Goal: Information Seeking & Learning: Compare options

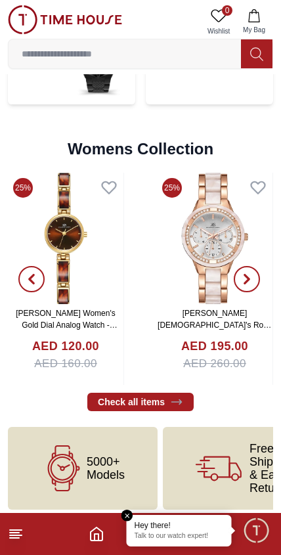
scroll to position [2955, 0]
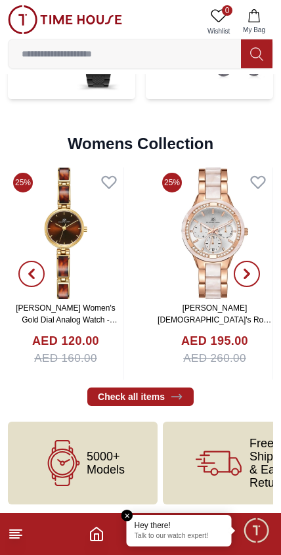
click at [196, 47] on input at bounding box center [125, 54] width 232 height 26
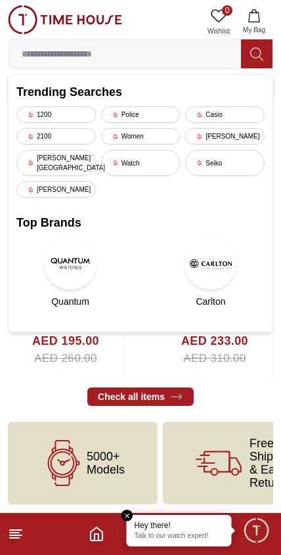
scroll to position [2868, 0]
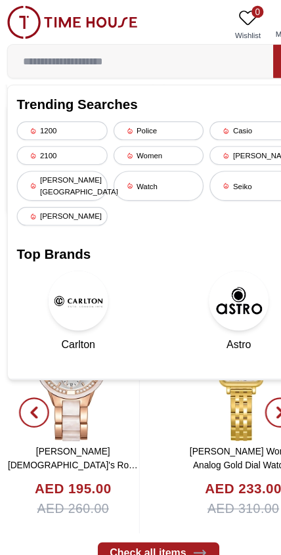
click at [214, 160] on div "Seiko" at bounding box center [224, 163] width 79 height 26
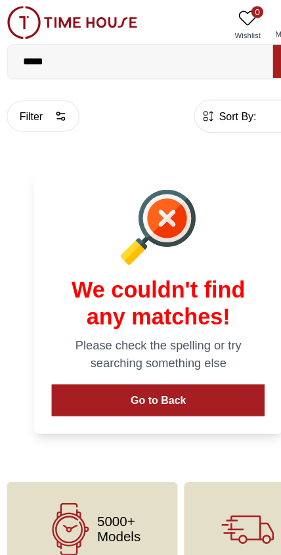
click at [198, 51] on input "*****" at bounding box center [125, 54] width 232 height 26
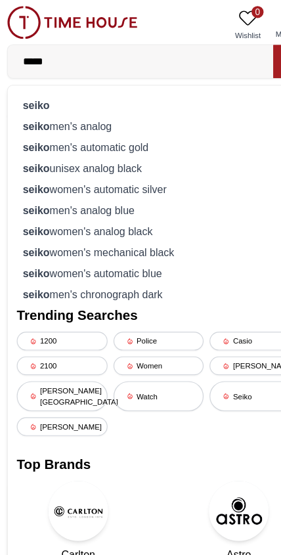
click at [100, 112] on div "[PERSON_NAME] men's analog" at bounding box center [140, 110] width 248 height 18
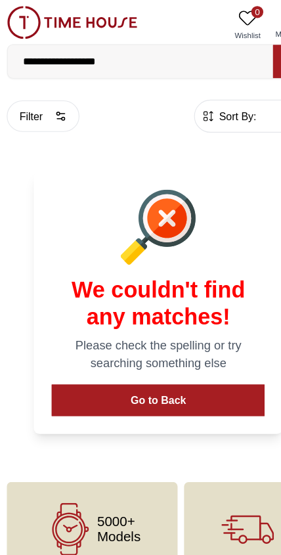
click at [167, 58] on input "**********" at bounding box center [125, 54] width 232 height 26
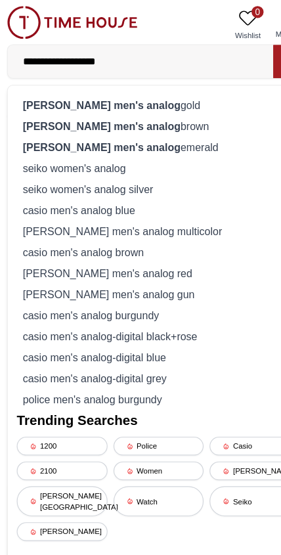
click at [120, 112] on div "seiko men's analog brown" at bounding box center [140, 110] width 248 height 18
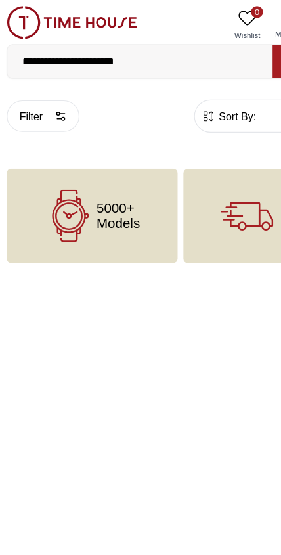
click at [169, 50] on input "**********" at bounding box center [125, 54] width 232 height 26
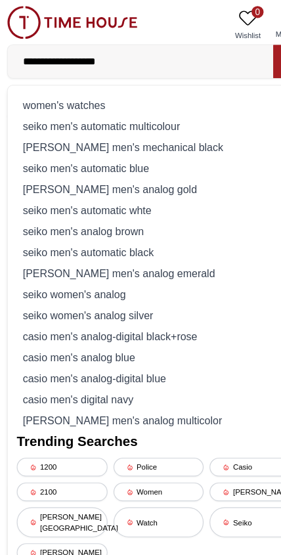
type input "**********"
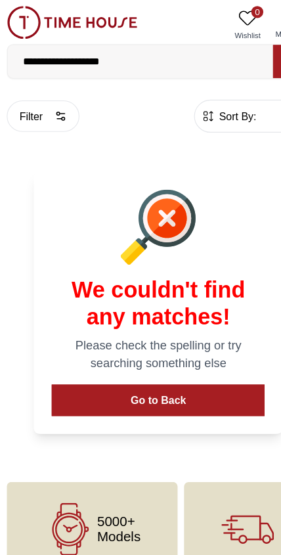
scroll to position [3, 0]
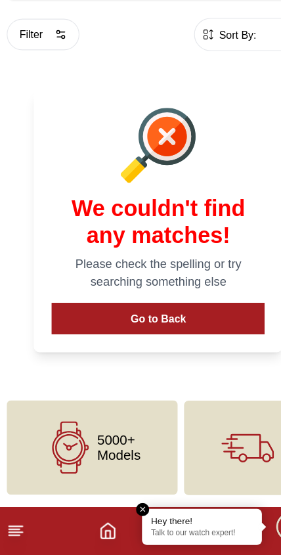
click at [80, 438] on icon at bounding box center [64, 461] width 46 height 46
click at [134, 441] on html "**********" at bounding box center [140, 275] width 281 height 557
click at [19, 526] on icon at bounding box center [16, 534] width 16 height 16
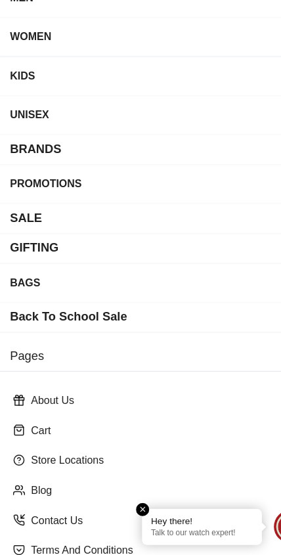
click at [16, 513] on div "Contact Us" at bounding box center [140, 525] width 265 height 24
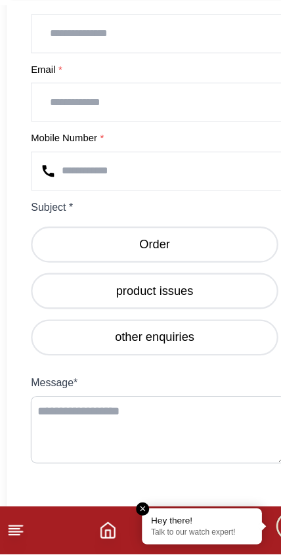
scroll to position [622, 0]
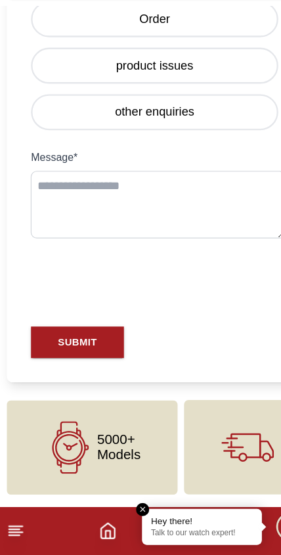
click at [12, 526] on icon at bounding box center [16, 534] width 16 height 16
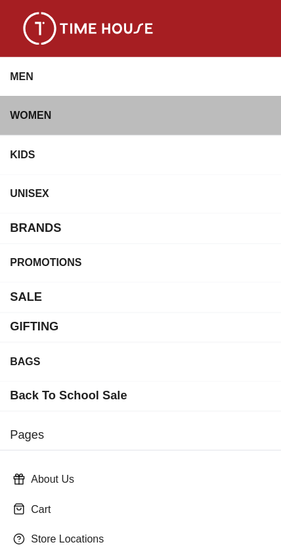
click at [125, 106] on div "WOMEN" at bounding box center [141, 101] width 260 height 24
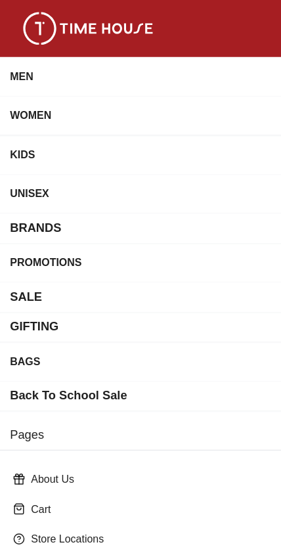
click at [74, 99] on div "WOMEN" at bounding box center [141, 101] width 260 height 24
click at [88, 101] on div "WOMEN" at bounding box center [141, 101] width 260 height 24
click at [101, 103] on div "WOMEN" at bounding box center [141, 101] width 260 height 24
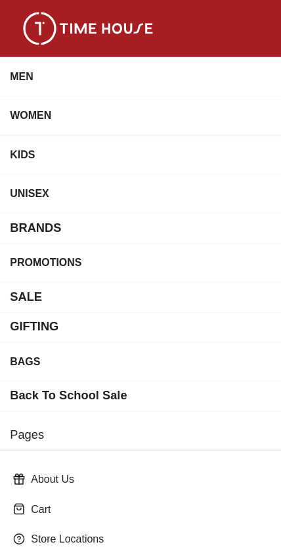
click at [100, 103] on div "WOMEN" at bounding box center [141, 101] width 260 height 24
click at [107, 102] on div "WOMEN" at bounding box center [141, 101] width 260 height 24
click at [106, 101] on div "WOMEN" at bounding box center [141, 101] width 260 height 24
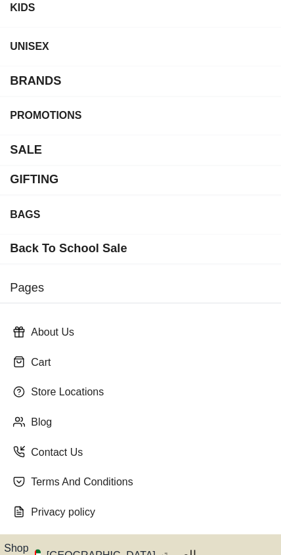
scroll to position [205, 0]
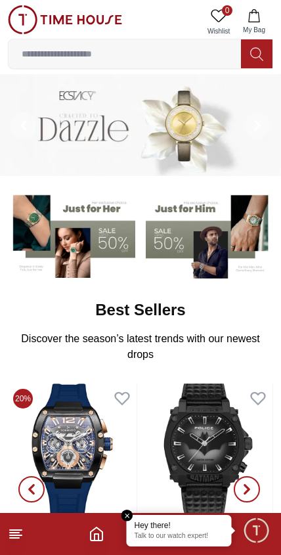
click at [261, 18] on button "My Bag" at bounding box center [254, 21] width 38 height 33
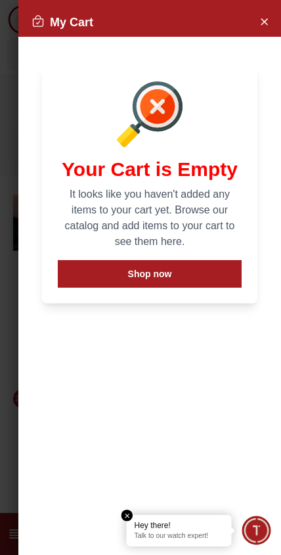
click at [267, 24] on icon "Close Account" at bounding box center [264, 21] width 6 height 6
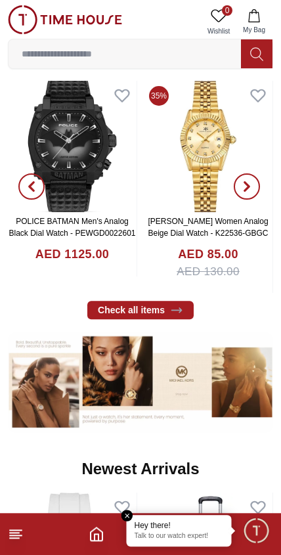
scroll to position [303, 0]
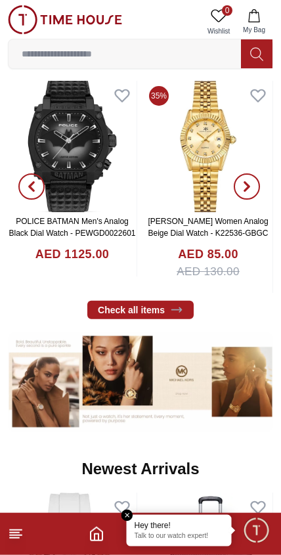
click at [183, 306] on icon at bounding box center [176, 309] width 13 height 13
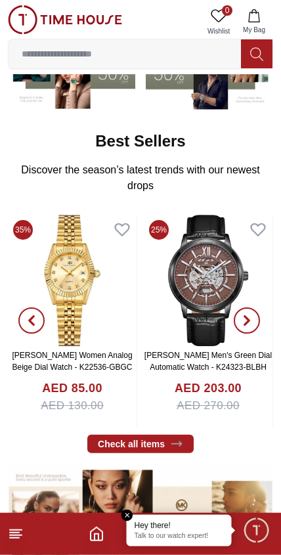
scroll to position [171, 0]
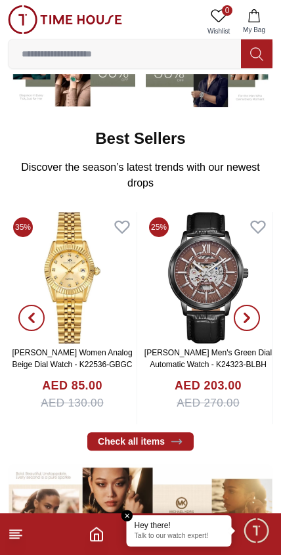
click at [183, 442] on icon at bounding box center [176, 441] width 13 height 13
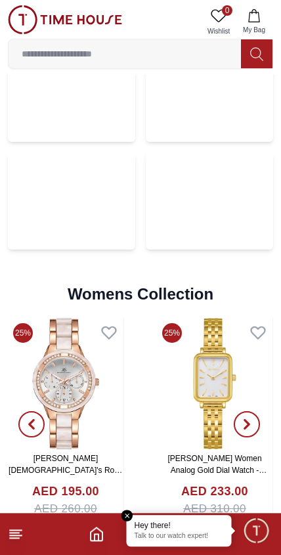
scroll to position [2946, 0]
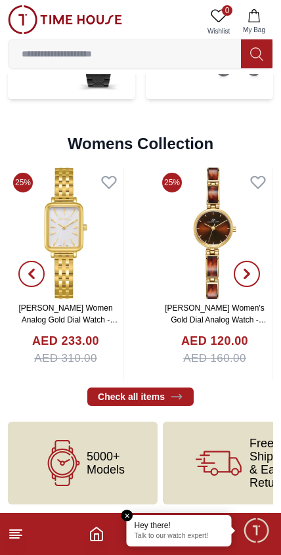
click at [171, 398] on icon at bounding box center [176, 396] width 13 height 13
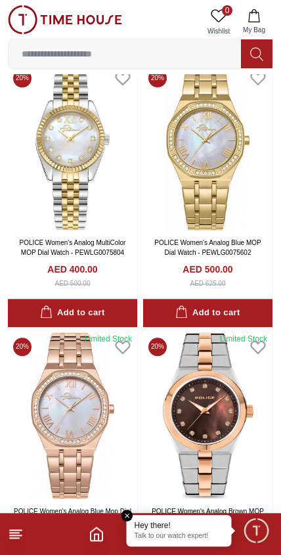
scroll to position [877, 0]
click at [131, 507] on link "POLICE Women's Analog Blue Mop Dial Watch - PEWLG0075601" at bounding box center [73, 515] width 118 height 17
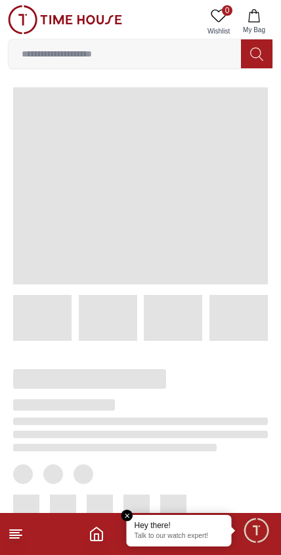
click at [127, 515] on em "Close tooltip" at bounding box center [127, 515] width 12 height 12
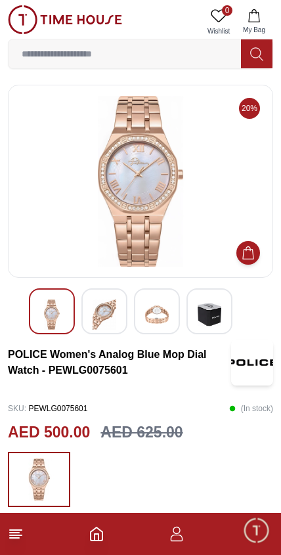
click at [255, 540] on span "Minimize live chat window" at bounding box center [256, 530] width 38 height 38
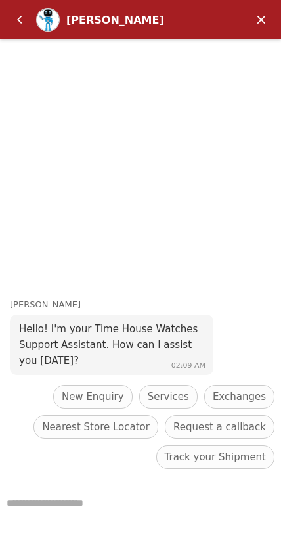
click at [266, 15] on em "Minimize" at bounding box center [261, 20] width 26 height 26
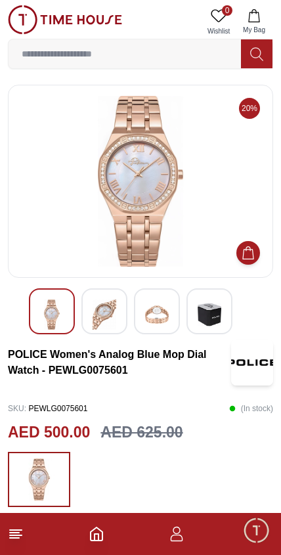
click at [93, 540] on icon "Home" at bounding box center [97, 533] width 12 height 13
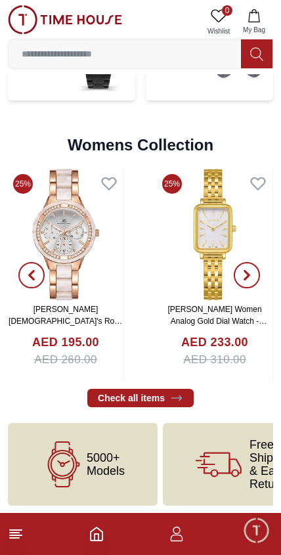
scroll to position [2946, 0]
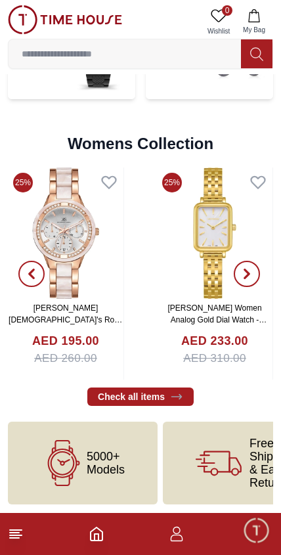
click at [175, 395] on icon at bounding box center [176, 397] width 10 height 5
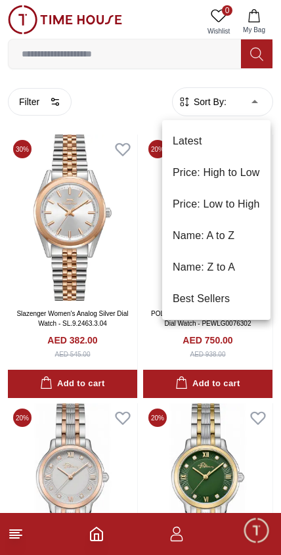
click at [56, 102] on div at bounding box center [140, 277] width 281 height 555
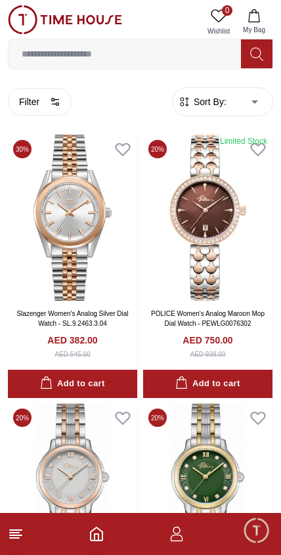
click at [47, 103] on button "Filter" at bounding box center [40, 102] width 64 height 28
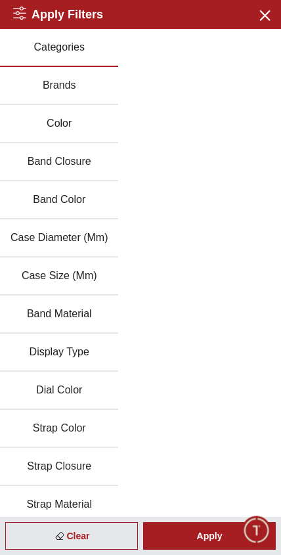
click at [78, 51] on button "Categories" at bounding box center [59, 48] width 118 height 38
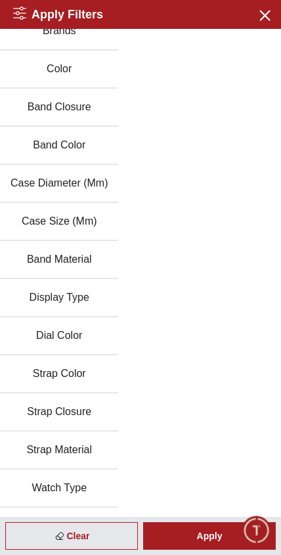
scroll to position [87, 0]
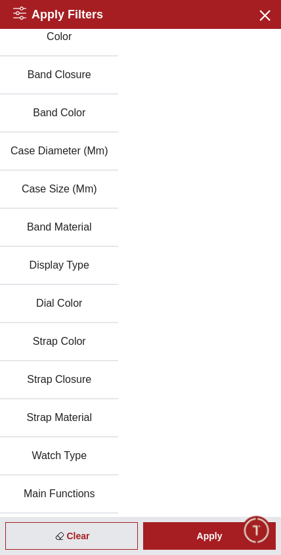
click at [257, 24] on button "Close menu" at bounding box center [263, 14] width 21 height 21
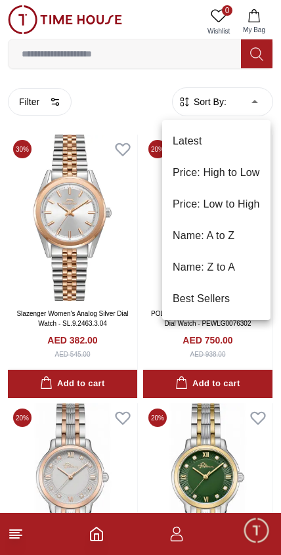
click at [246, 207] on li "Price: Low to High" at bounding box center [216, 204] width 108 height 32
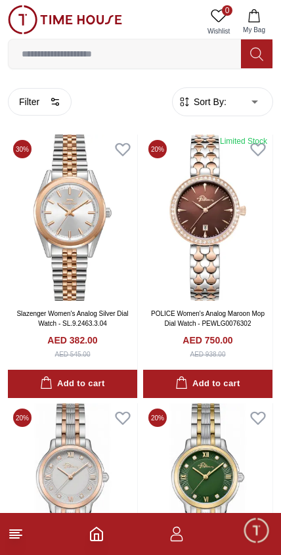
type input "*"
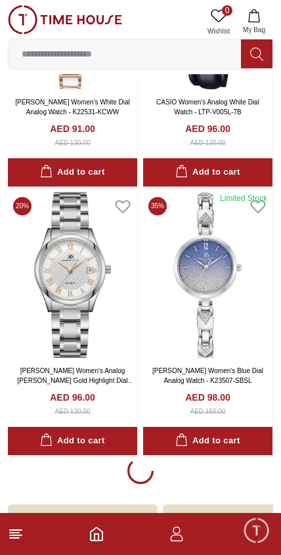
scroll to position [2380, 0]
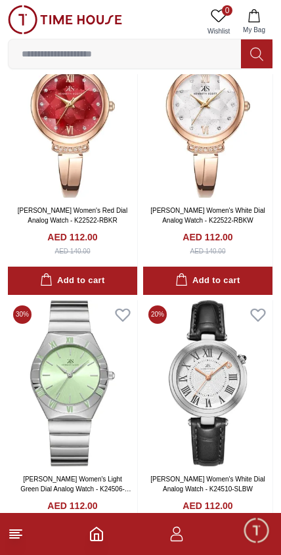
scroll to position [6820, 0]
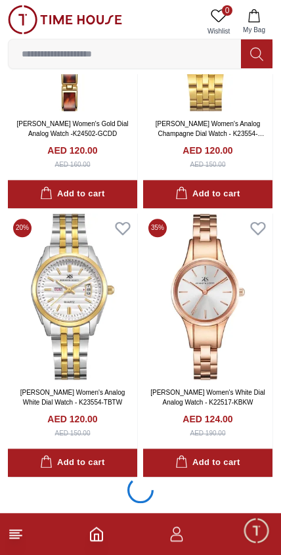
scroll to position [13091, 0]
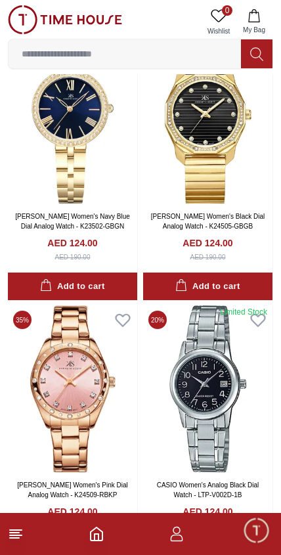
click at [186, 48] on input at bounding box center [125, 54] width 232 height 26
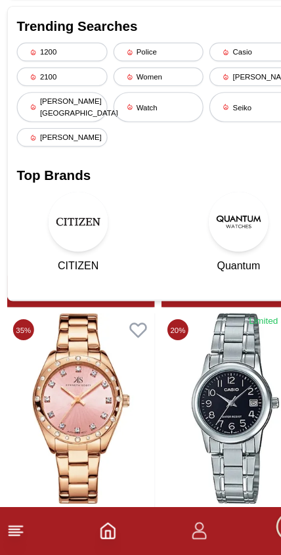
scroll to position [13501, 0]
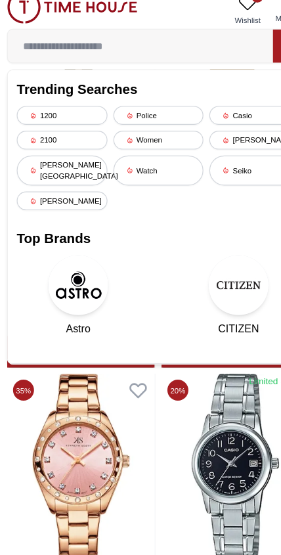
click at [157, 41] on input at bounding box center [125, 54] width 232 height 26
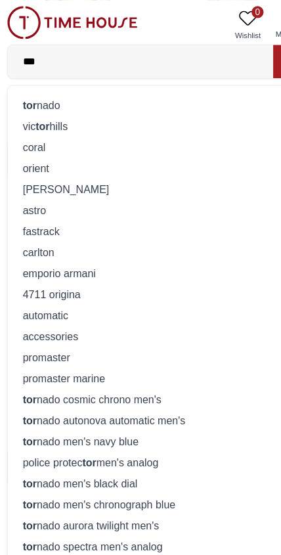
type input "***"
click at [86, 98] on div "tor nado" at bounding box center [140, 92] width 248 height 18
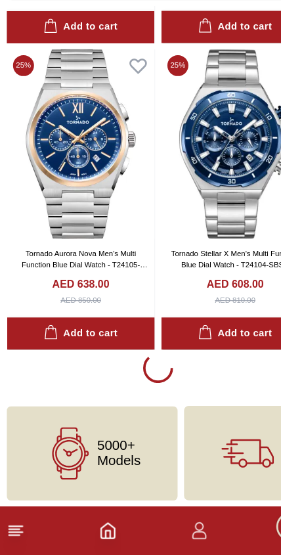
scroll to position [2388, 0]
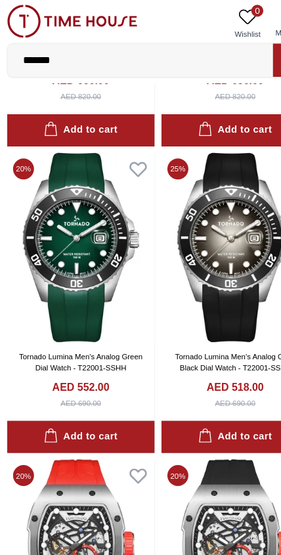
scroll to position [3441, 0]
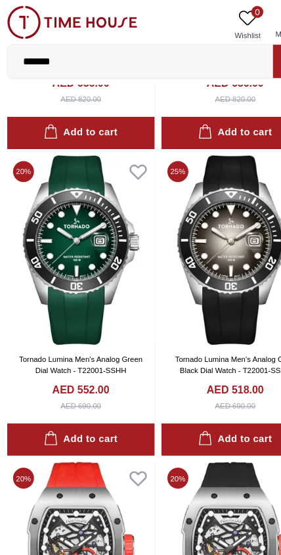
click at [79, 261] on img at bounding box center [72, 219] width 129 height 166
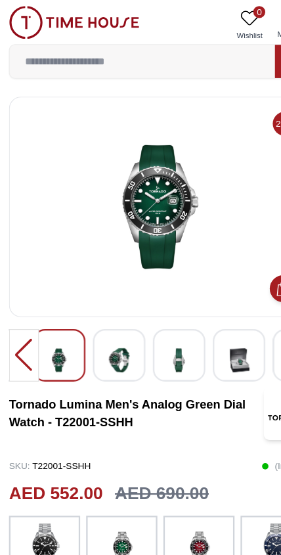
click at [108, 316] on img at bounding box center [105, 315] width 24 height 32
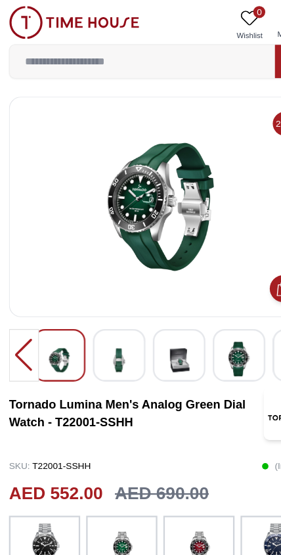
click at [116, 321] on img at bounding box center [105, 315] width 24 height 32
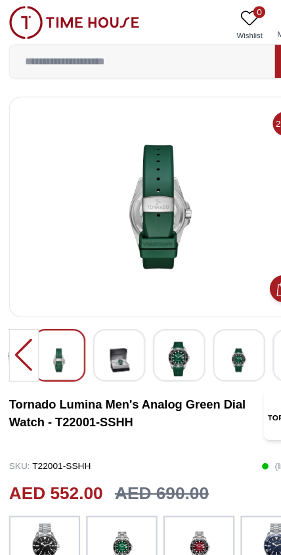
click at [161, 319] on img at bounding box center [157, 314] width 24 height 30
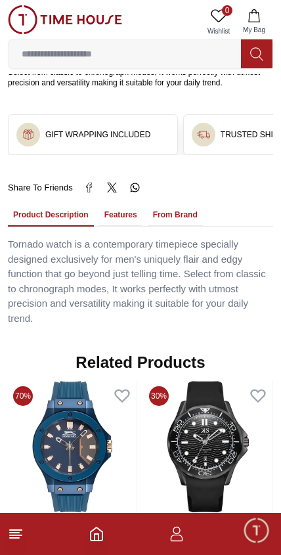
scroll to position [955, 0]
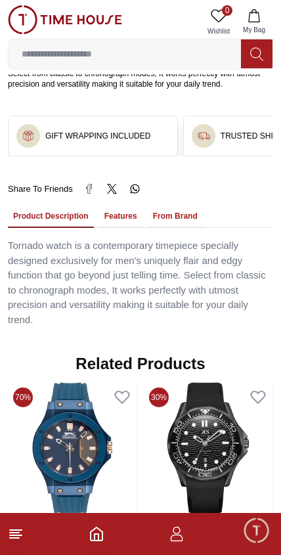
click at [179, 215] on button "From Brand" at bounding box center [175, 216] width 55 height 22
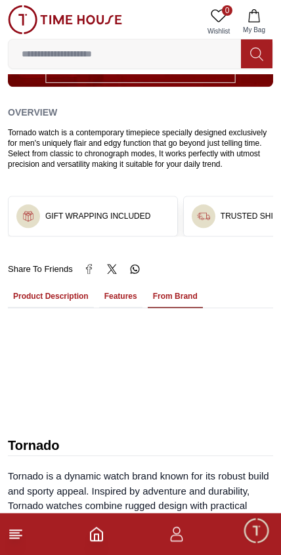
scroll to position [869, 0]
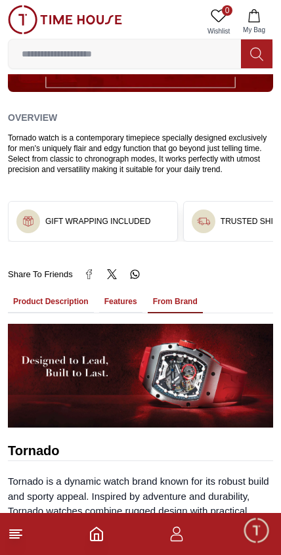
click at [125, 299] on button "Features" at bounding box center [120, 302] width 43 height 22
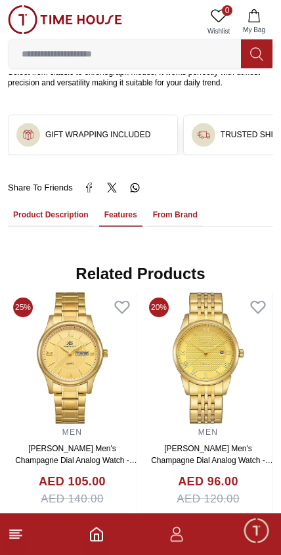
scroll to position [956, 0]
click at [66, 221] on button "Product Description" at bounding box center [51, 215] width 86 height 22
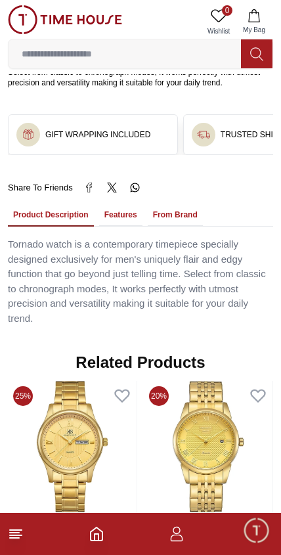
click at [126, 216] on button "Features" at bounding box center [120, 215] width 43 height 22
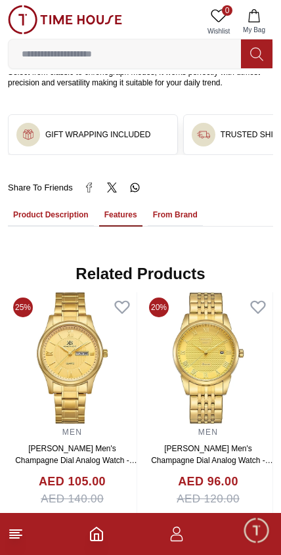
click at [180, 213] on button "From Brand" at bounding box center [175, 215] width 55 height 22
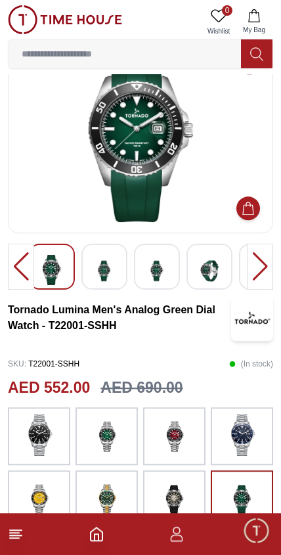
scroll to position [45, 0]
click at [263, 265] on div at bounding box center [260, 267] width 26 height 46
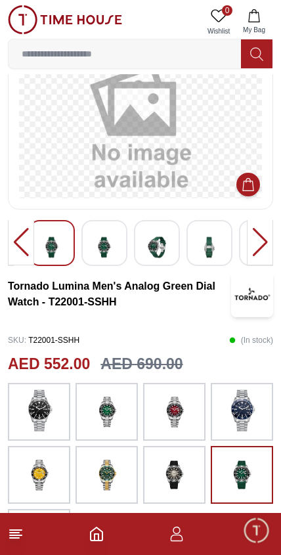
click at [270, 245] on div at bounding box center [260, 242] width 26 height 46
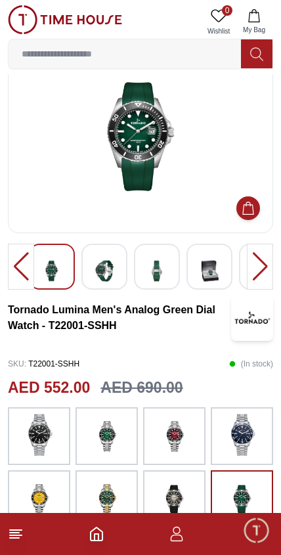
click at [262, 247] on div at bounding box center [260, 267] width 26 height 46
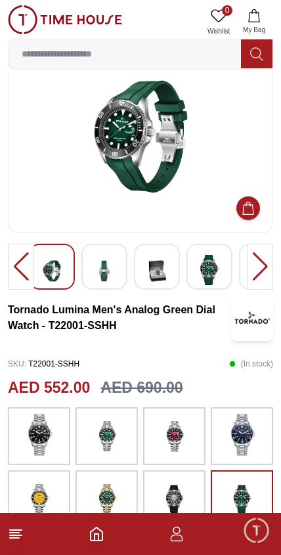
click at [258, 258] on div at bounding box center [260, 267] width 26 height 46
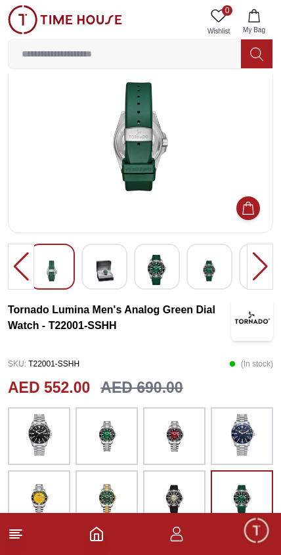
click at [16, 270] on div at bounding box center [21, 267] width 26 height 46
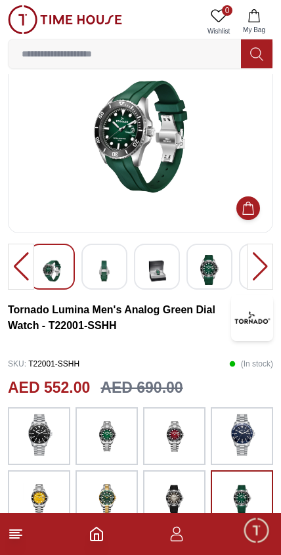
click at [269, 279] on div at bounding box center [260, 267] width 26 height 46
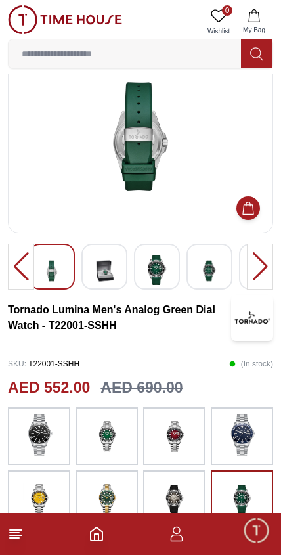
click at [269, 276] on div at bounding box center [260, 267] width 26 height 46
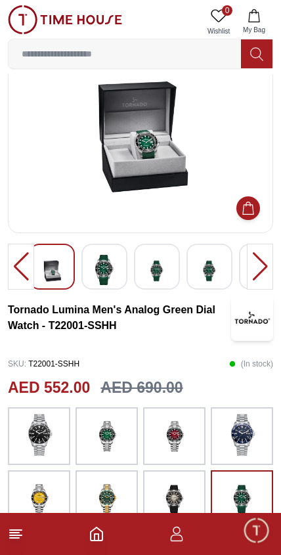
click at [268, 274] on div at bounding box center [260, 267] width 26 height 46
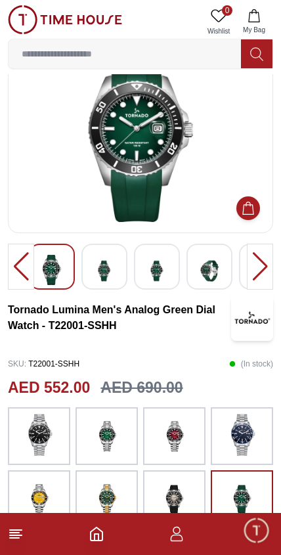
click at [268, 274] on div at bounding box center [260, 267] width 26 height 46
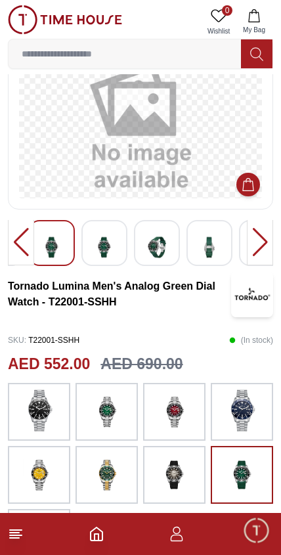
click at [28, 21] on img at bounding box center [65, 19] width 114 height 29
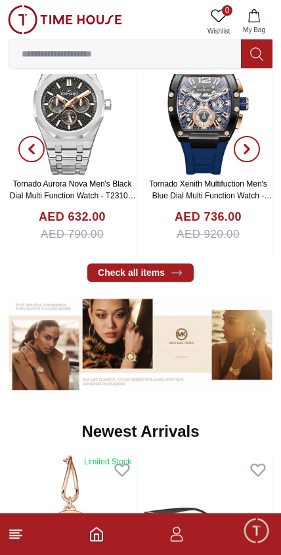
scroll to position [331, 0]
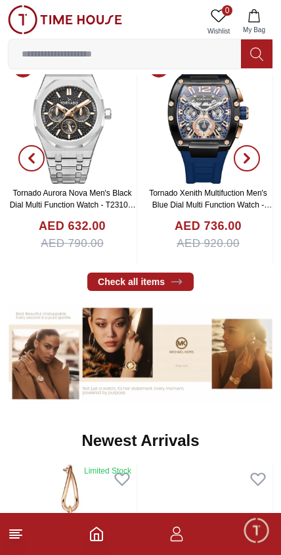
click at [179, 281] on icon at bounding box center [176, 282] width 10 height 5
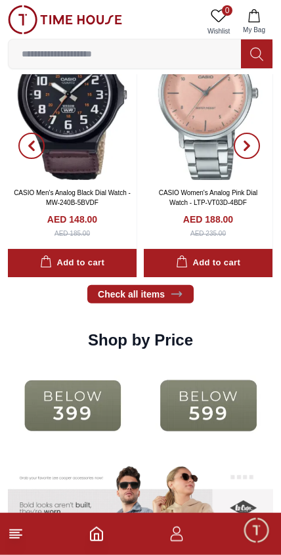
scroll to position [1392, 0]
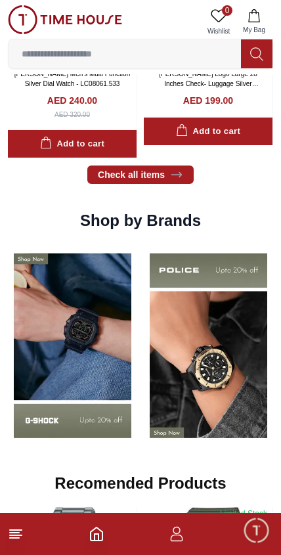
click at [190, 45] on input at bounding box center [125, 54] width 232 height 26
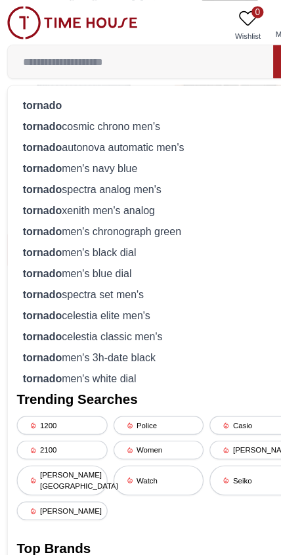
click at [70, 89] on div "tornado" at bounding box center [140, 92] width 248 height 18
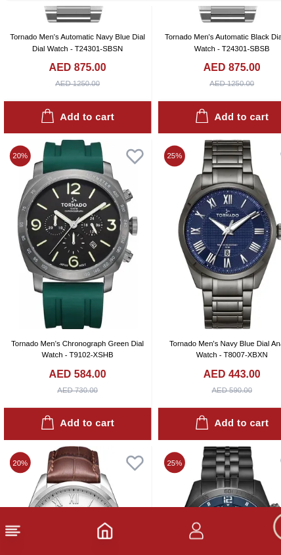
scroll to position [4742, 0]
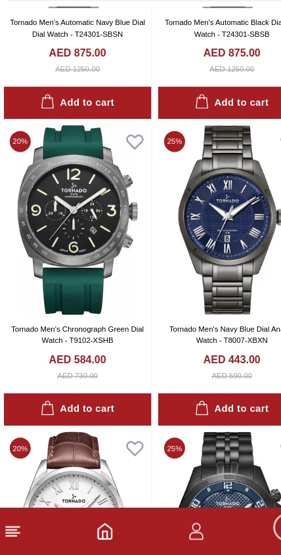
click at [78, 212] on img at bounding box center [72, 261] width 129 height 166
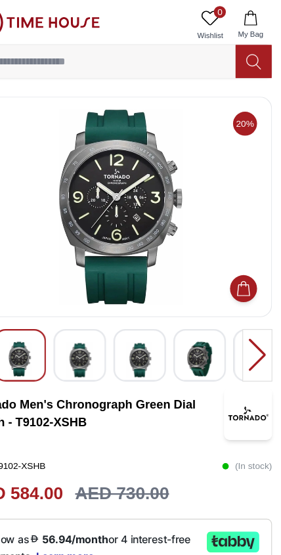
click at [145, 314] on img at bounding box center [157, 315] width 24 height 32
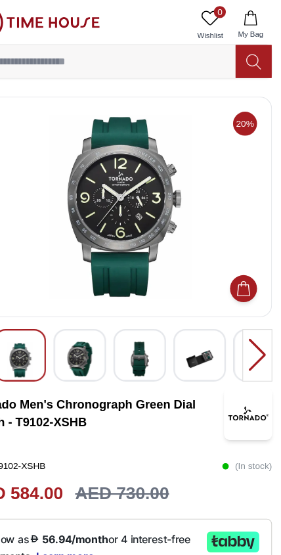
click at [145, 317] on img at bounding box center [157, 314] width 24 height 30
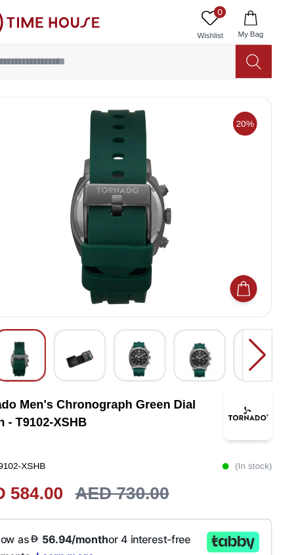
click at [145, 316] on img at bounding box center [157, 314] width 24 height 30
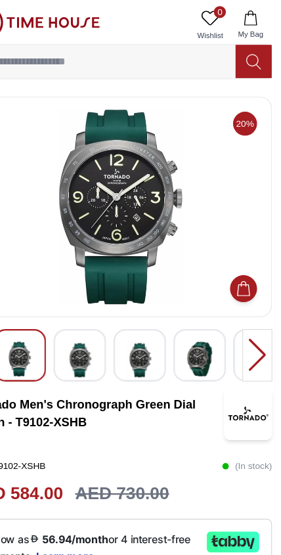
click at [93, 308] on img at bounding box center [105, 315] width 24 height 32
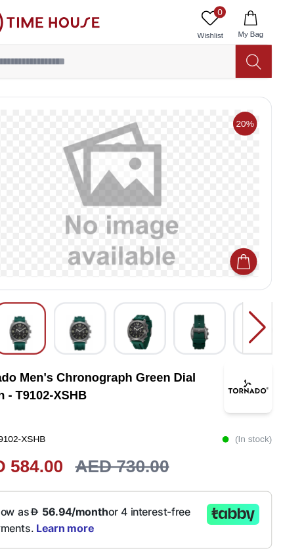
click at [93, 288] on img at bounding box center [105, 292] width 24 height 32
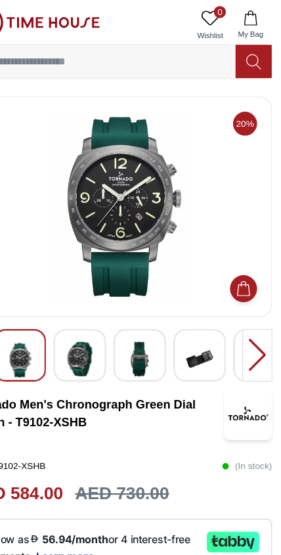
click at [198, 316] on img at bounding box center [210, 314] width 24 height 30
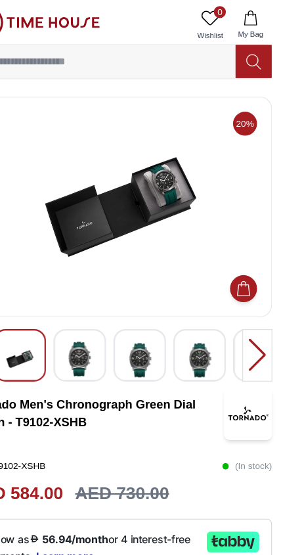
click at [93, 310] on img at bounding box center [105, 314] width 24 height 30
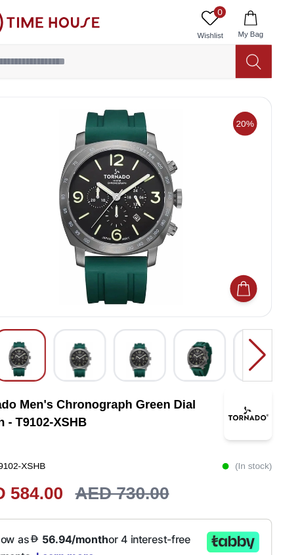
click at [145, 313] on img at bounding box center [157, 315] width 24 height 32
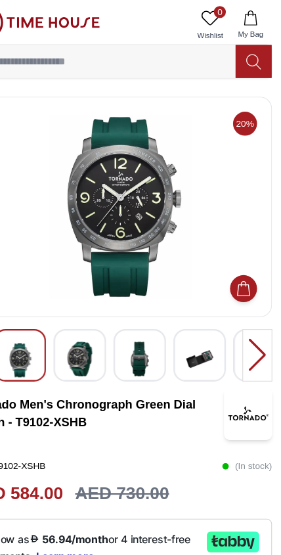
click at [145, 315] on img at bounding box center [157, 314] width 24 height 30
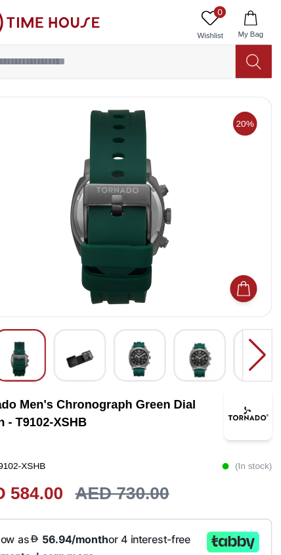
click at [93, 311] on img at bounding box center [105, 314] width 24 height 30
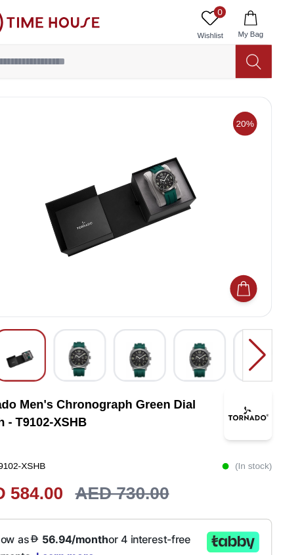
click at [145, 320] on img at bounding box center [157, 315] width 24 height 32
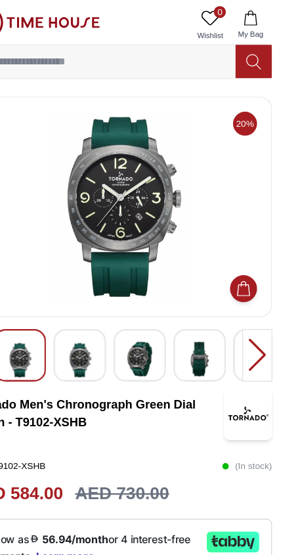
click at [40, 307] on img at bounding box center [52, 315] width 24 height 32
click at [93, 311] on img at bounding box center [105, 315] width 24 height 32
click at [198, 319] on img at bounding box center [210, 314] width 24 height 30
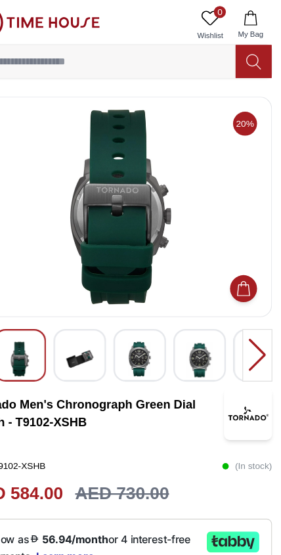
click at [247, 312] on div at bounding box center [260, 311] width 26 height 46
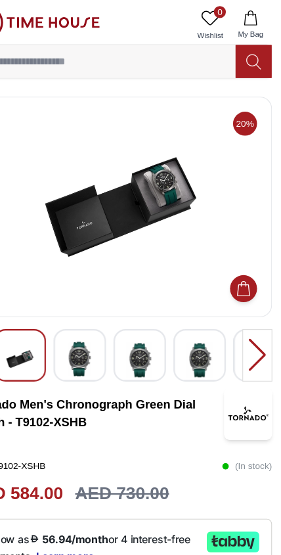
click at [247, 311] on div at bounding box center [260, 311] width 26 height 46
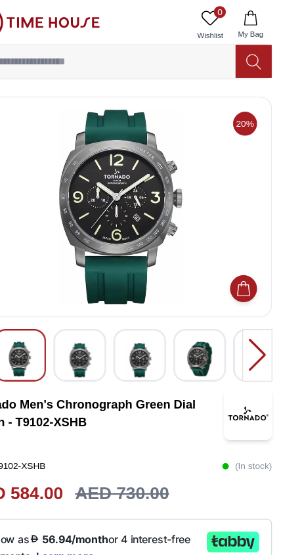
click at [247, 316] on div at bounding box center [260, 311] width 26 height 46
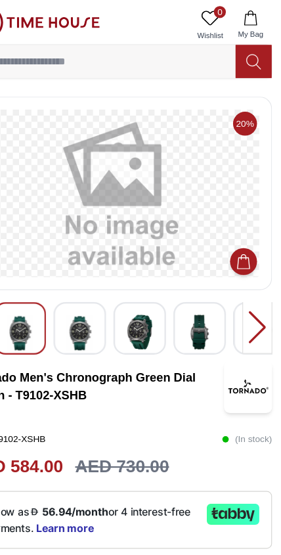
click at [231, 318] on img at bounding box center [252, 339] width 42 height 46
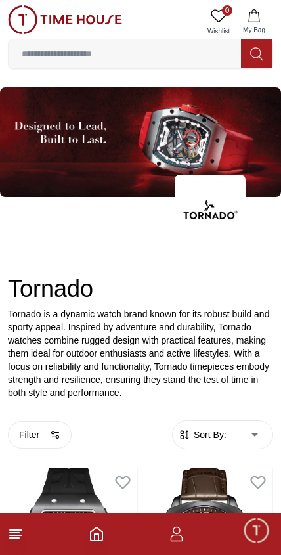
click at [23, 24] on img at bounding box center [65, 19] width 114 height 29
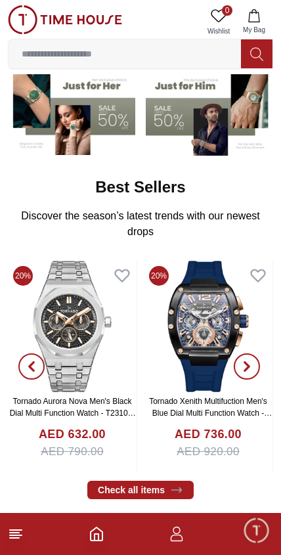
click at [193, 54] on input at bounding box center [125, 54] width 232 height 26
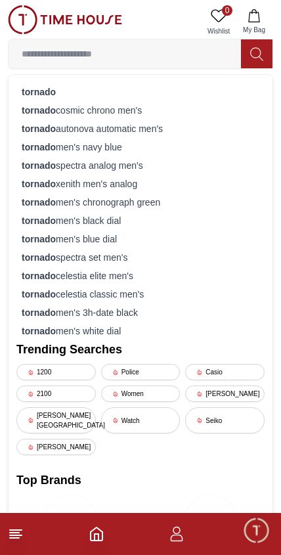
scroll to position [36, 0]
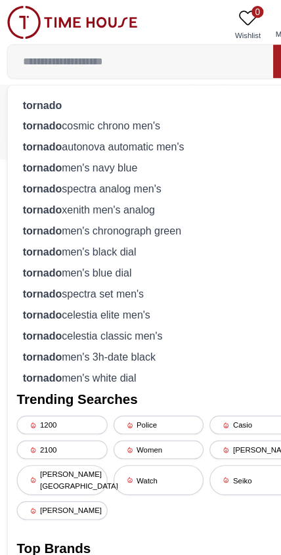
click at [140, 83] on div "tornado" at bounding box center [140, 92] width 248 height 18
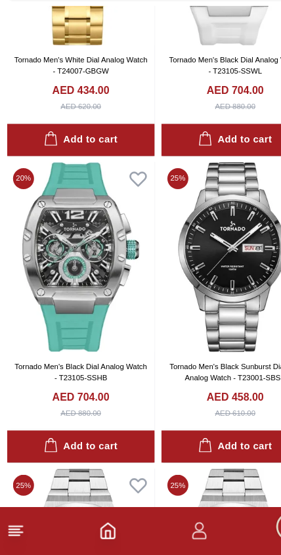
scroll to position [7129, 0]
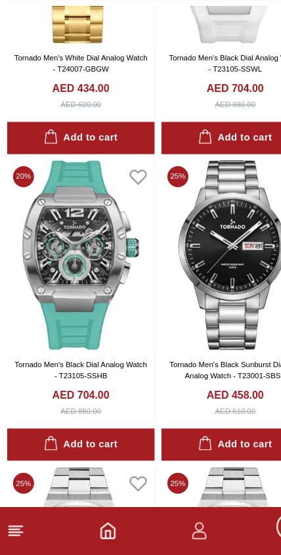
click at [87, 253] on img at bounding box center [72, 292] width 129 height 166
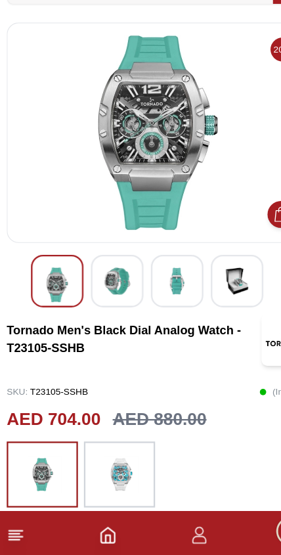
click at [111, 299] on img at bounding box center [105, 311] width 24 height 24
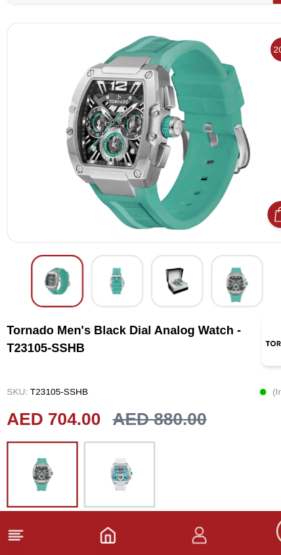
click at [159, 299] on img at bounding box center [157, 311] width 24 height 24
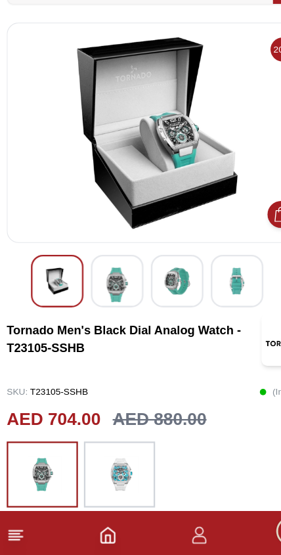
click at [213, 299] on img at bounding box center [210, 311] width 24 height 24
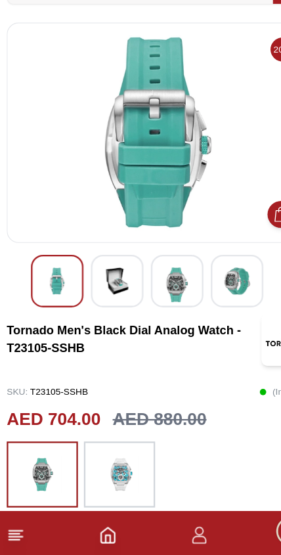
click at [210, 299] on img at bounding box center [210, 311] width 24 height 24
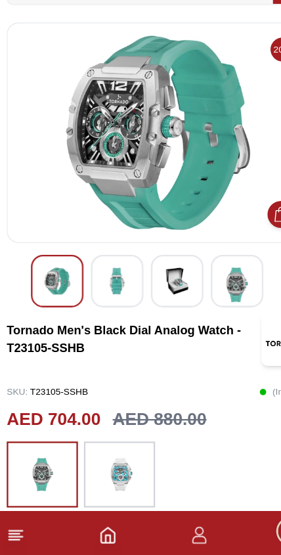
click at [211, 299] on img at bounding box center [210, 314] width 24 height 30
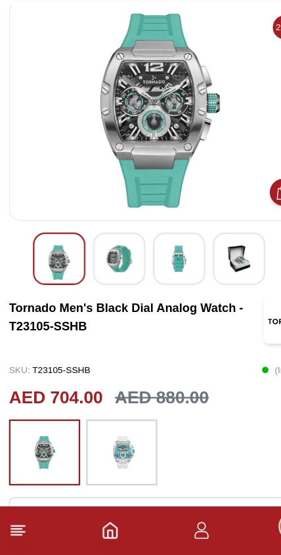
click at [114, 443] on img at bounding box center [107, 465] width 33 height 45
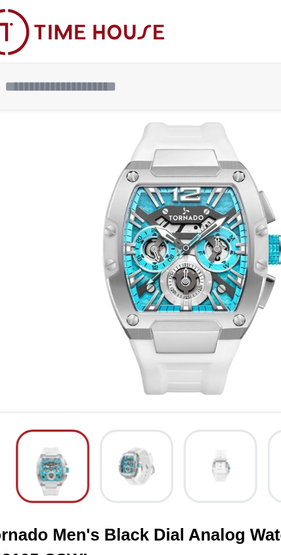
scroll to position [14, 0]
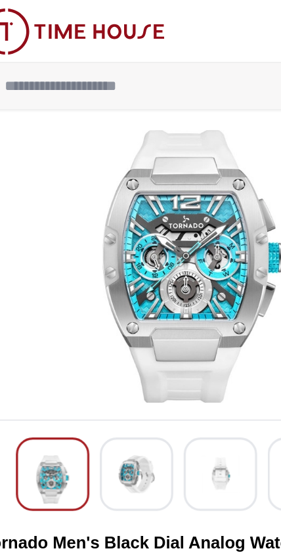
click at [125, 228] on img at bounding box center [140, 166] width 243 height 171
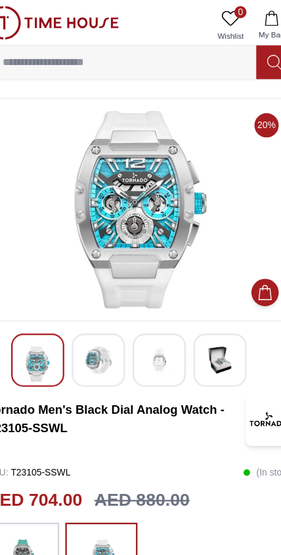
click at [93, 312] on img at bounding box center [105, 311] width 24 height 24
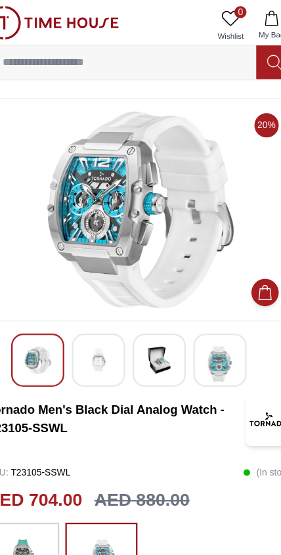
click at [145, 313] on img at bounding box center [157, 311] width 24 height 24
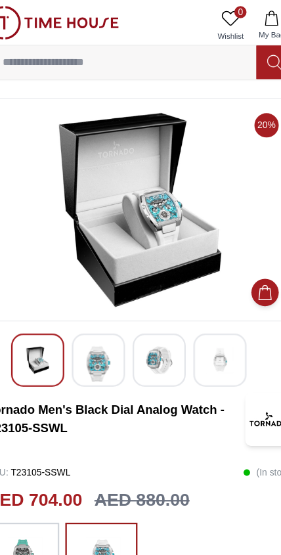
click at [145, 316] on img at bounding box center [157, 311] width 24 height 24
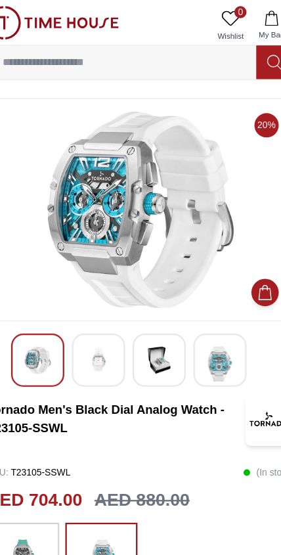
click at [198, 314] on img at bounding box center [210, 314] width 24 height 30
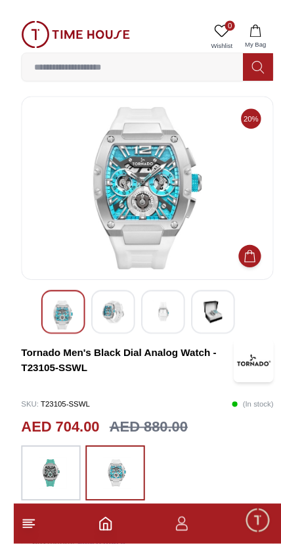
scroll to position [50, 0]
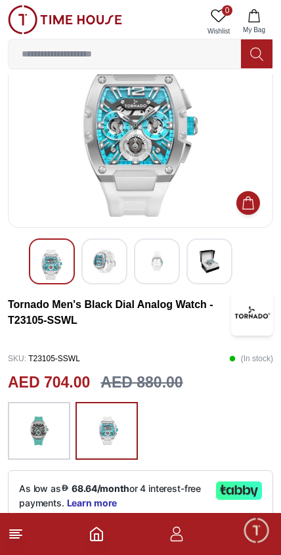
click at [184, 538] on icon "button" at bounding box center [177, 534] width 16 height 16
click at [181, 535] on icon "button" at bounding box center [177, 537] width 12 height 7
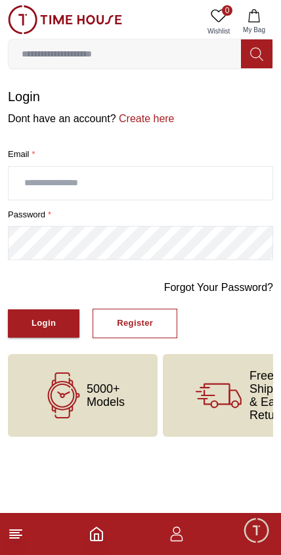
click at [150, 329] on div "Register" at bounding box center [135, 323] width 36 height 15
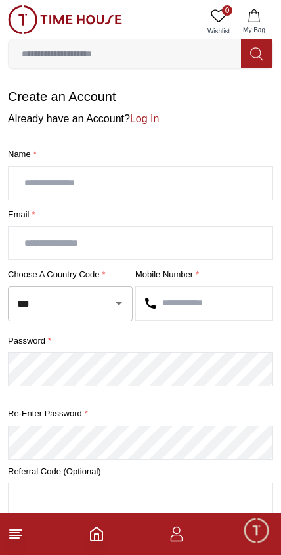
click at [19, 530] on line at bounding box center [16, 530] width 12 height 0
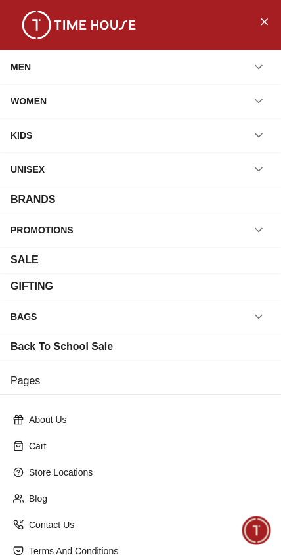
scroll to position [-1, 0]
click at [180, 72] on div "MEN" at bounding box center [141, 67] width 260 height 24
click at [261, 66] on icon "button" at bounding box center [258, 66] width 13 height 13
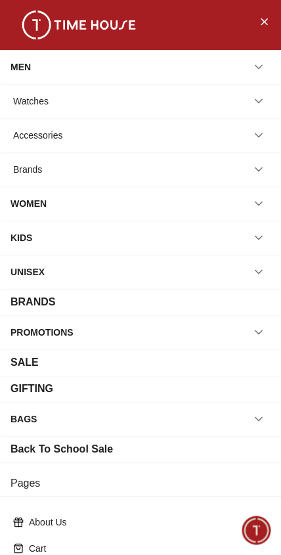
click at [223, 110] on div "Watches" at bounding box center [141, 101] width 260 height 24
click at [261, 98] on icon "button" at bounding box center [258, 101] width 13 height 13
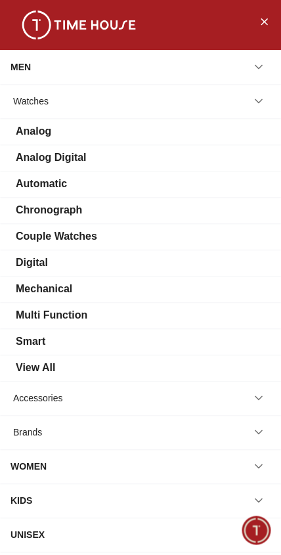
click at [223, 133] on div "Analog" at bounding box center [141, 131] width 260 height 16
click at [225, 135] on div "Analog" at bounding box center [141, 131] width 260 height 16
click at [228, 135] on div "Analog" at bounding box center [141, 131] width 260 height 16
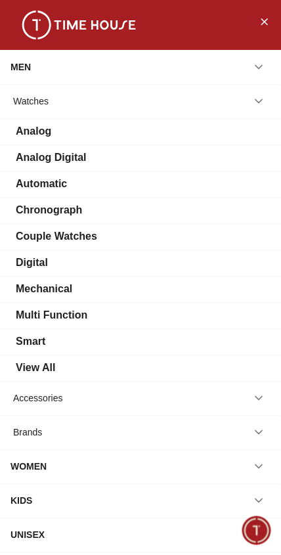
click at [203, 158] on div "Analog Digital" at bounding box center [141, 158] width 260 height 16
click at [212, 156] on div "Analog Digital" at bounding box center [141, 158] width 260 height 16
click at [212, 159] on div "Analog Digital" at bounding box center [141, 158] width 260 height 16
click at [212, 158] on div "Analog Digital" at bounding box center [141, 158] width 260 height 16
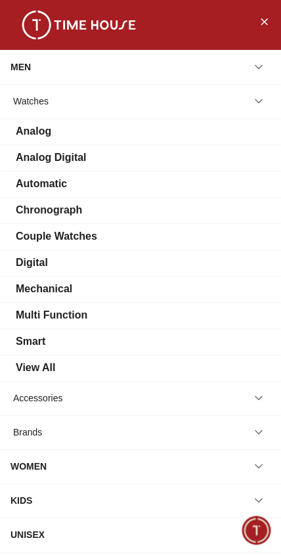
click at [196, 175] on div "Automatic" at bounding box center [140, 184] width 281 height 26
click at [216, 156] on div "Analog Digital" at bounding box center [141, 158] width 260 height 16
click at [261, 531] on span "Minimize live chat window" at bounding box center [256, 530] width 38 height 38
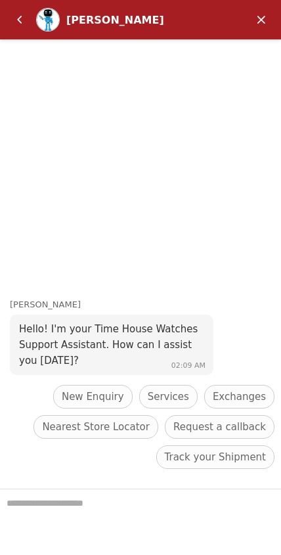
click at [263, 16] on em "Minimize" at bounding box center [261, 20] width 26 height 26
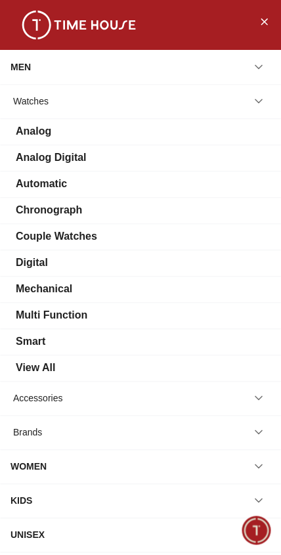
click at [266, 14] on icon "Close Menu" at bounding box center [264, 21] width 11 height 16
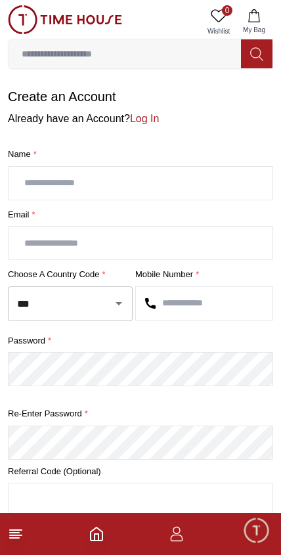
click at [14, 532] on line at bounding box center [14, 532] width 9 height 0
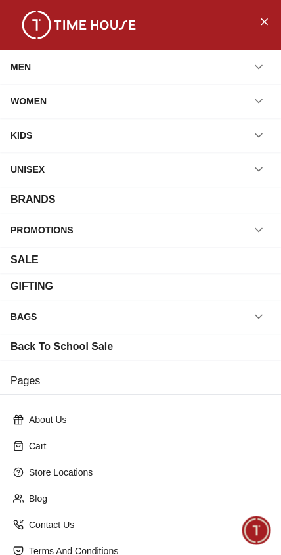
click at [121, 66] on div "MEN" at bounding box center [141, 67] width 260 height 24
click at [105, 32] on img at bounding box center [78, 25] width 131 height 29
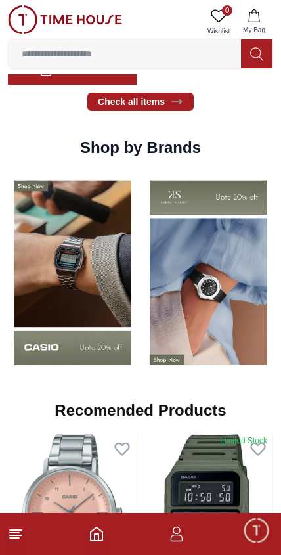
scroll to position [972, 0]
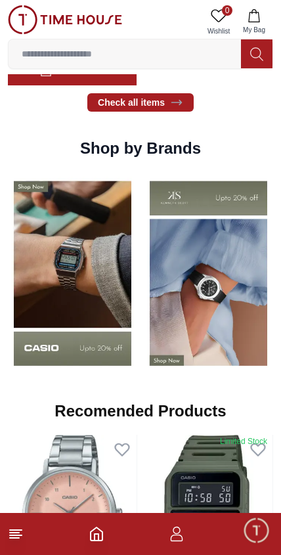
click at [209, 315] on img at bounding box center [208, 273] width 129 height 202
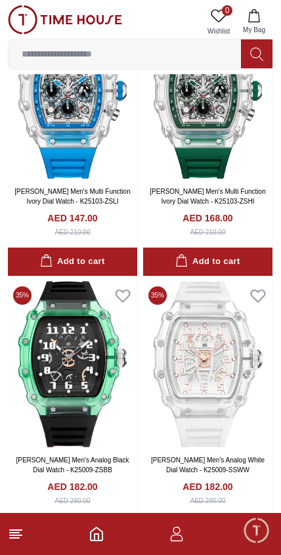
scroll to position [3306, 0]
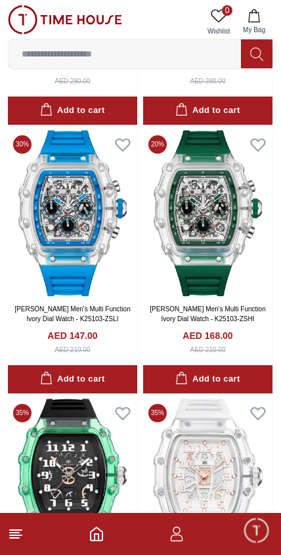
click at [225, 234] on img at bounding box center [207, 213] width 129 height 166
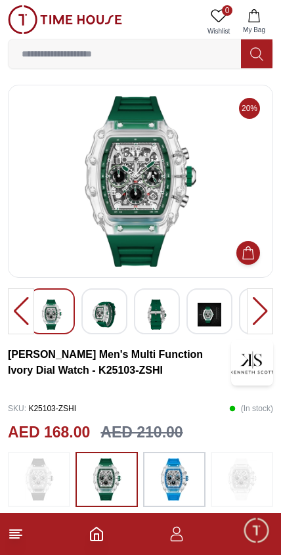
click at [112, 318] on img at bounding box center [105, 314] width 24 height 30
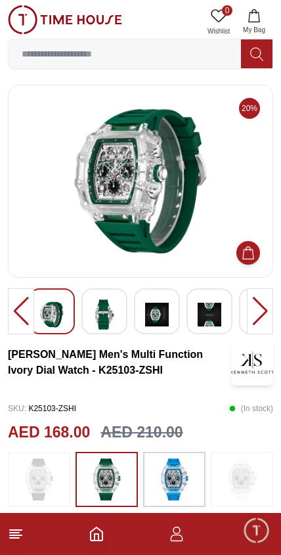
click at [114, 309] on img at bounding box center [105, 314] width 24 height 30
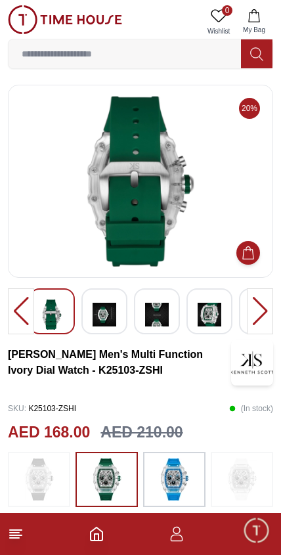
click at [113, 311] on img at bounding box center [105, 314] width 24 height 30
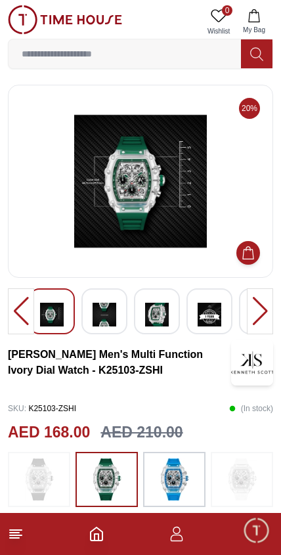
click at [115, 312] on img at bounding box center [105, 314] width 24 height 30
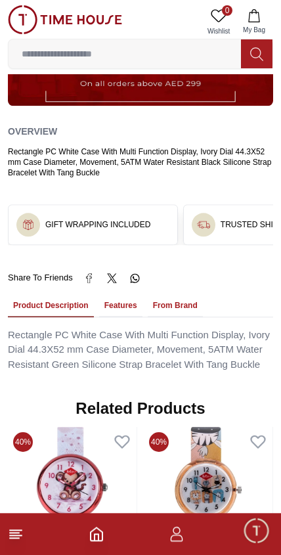
scroll to position [726, 0]
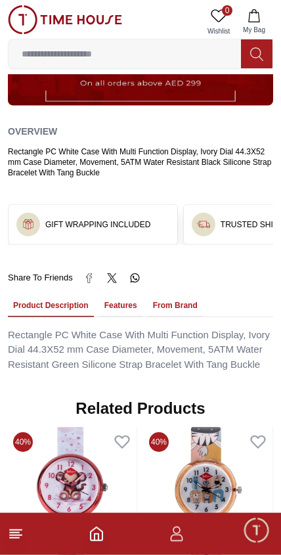
click at [123, 295] on button "Features" at bounding box center [120, 306] width 43 height 22
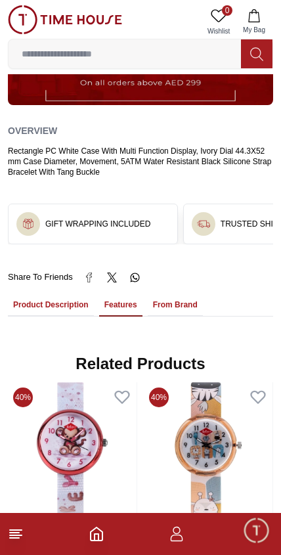
click at [179, 294] on button "From Brand" at bounding box center [175, 305] width 55 height 22
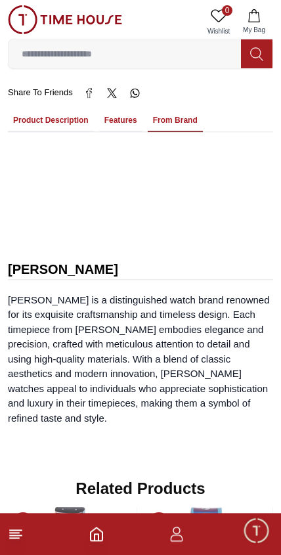
scroll to position [916, 0]
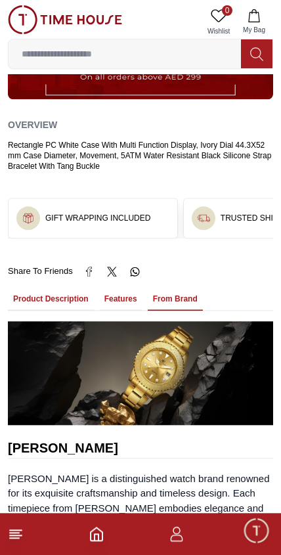
click at [126, 288] on button "Features" at bounding box center [120, 299] width 43 height 22
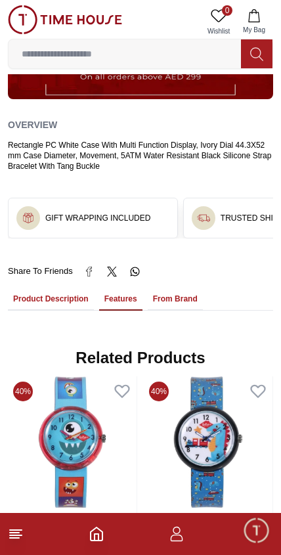
click at [62, 288] on button "Product Description" at bounding box center [51, 299] width 86 height 22
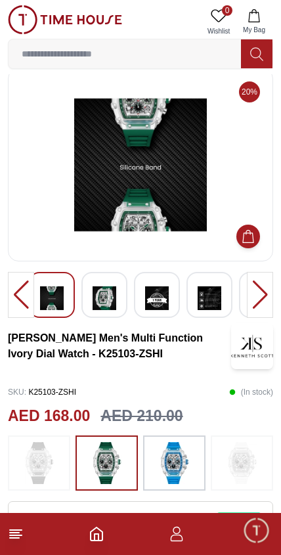
scroll to position [0, 0]
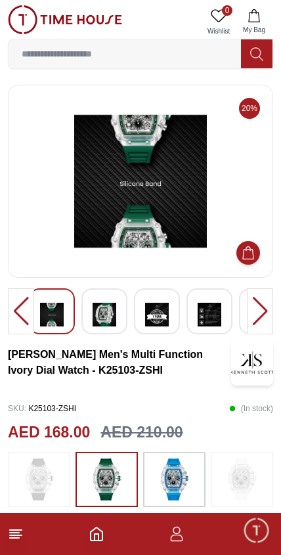
click at [161, 312] on img at bounding box center [157, 314] width 24 height 30
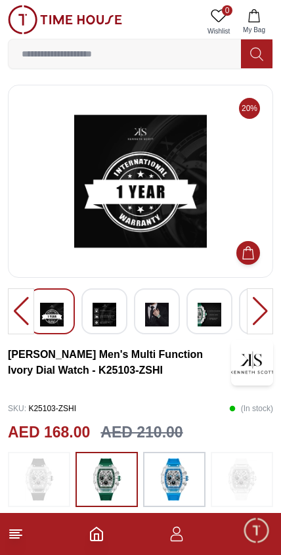
click at [102, 314] on img at bounding box center [105, 314] width 24 height 30
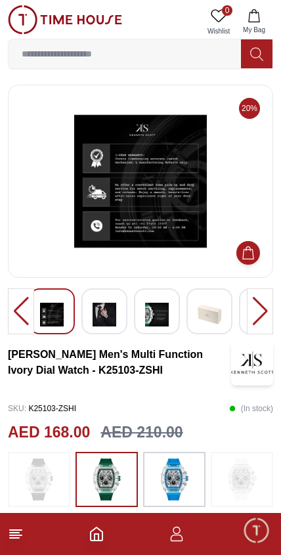
click at [55, 316] on img at bounding box center [52, 314] width 24 height 30
click at [100, 322] on img at bounding box center [105, 314] width 24 height 30
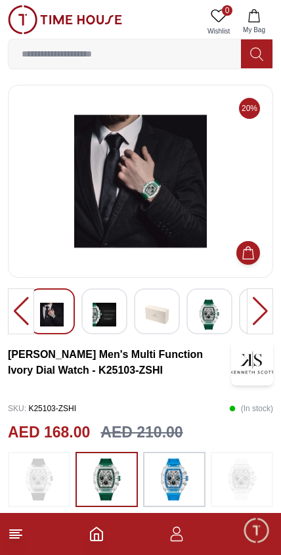
click at [104, 315] on img at bounding box center [105, 314] width 24 height 30
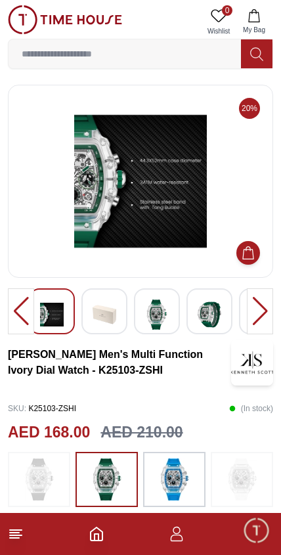
click at [108, 312] on img at bounding box center [105, 314] width 24 height 30
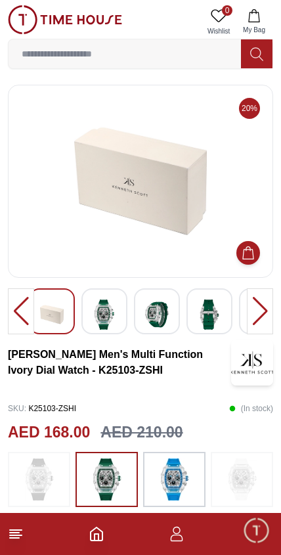
click at [114, 316] on img at bounding box center [105, 314] width 24 height 30
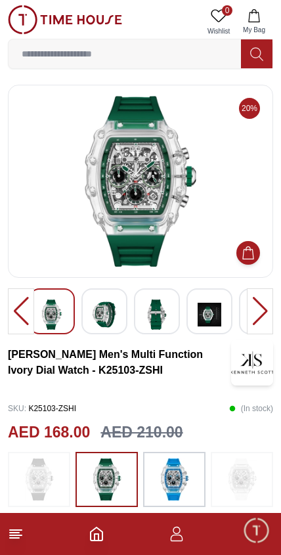
click at [111, 318] on img at bounding box center [105, 314] width 24 height 30
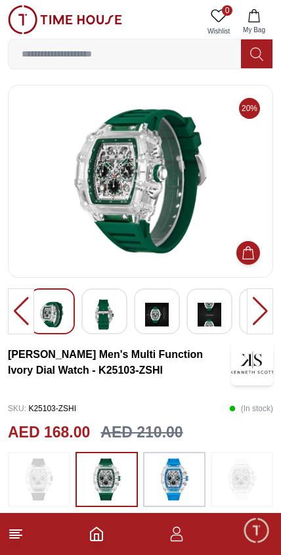
click at [114, 313] on img at bounding box center [105, 314] width 24 height 30
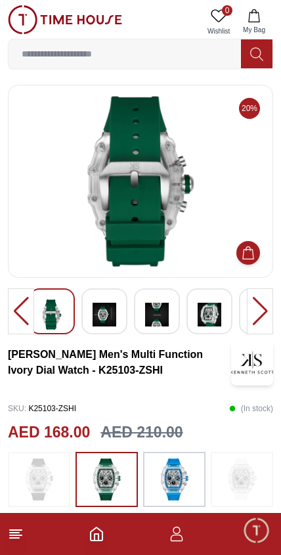
click at [116, 312] on img at bounding box center [105, 314] width 24 height 30
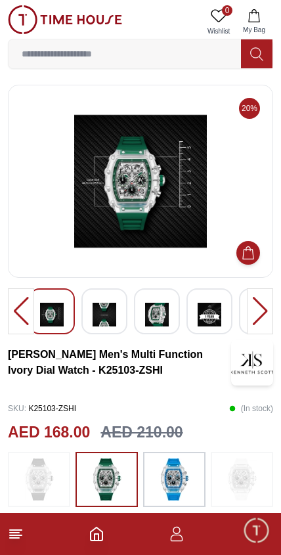
click at [161, 311] on img at bounding box center [157, 314] width 24 height 30
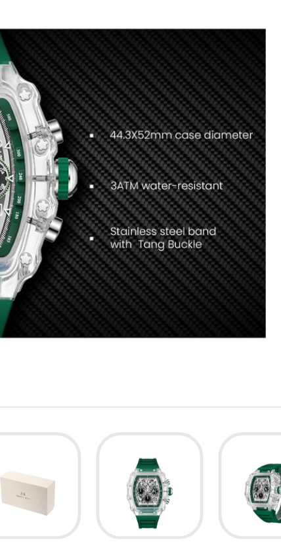
click at [198, 299] on img at bounding box center [210, 314] width 24 height 30
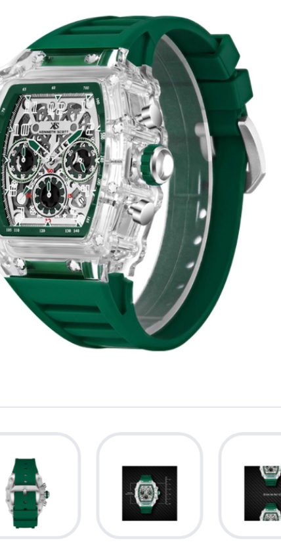
click at [198, 299] on img at bounding box center [210, 314] width 24 height 30
click at [91, 139] on img at bounding box center [140, 181] width 243 height 171
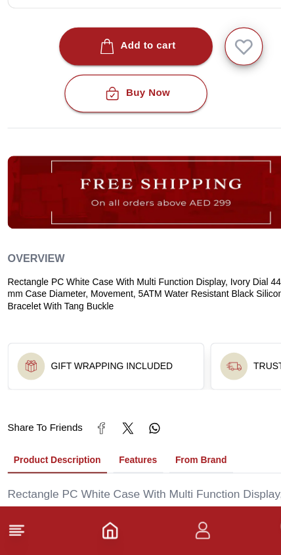
scroll to position [559, 0]
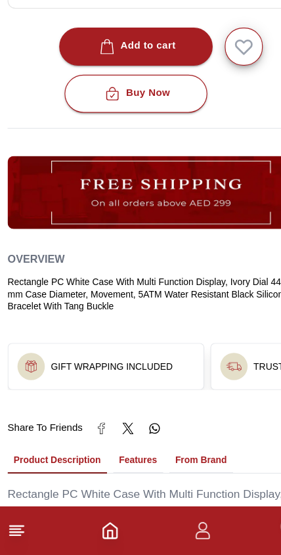
click at [98, 526] on icon "Home" at bounding box center [97, 534] width 16 height 16
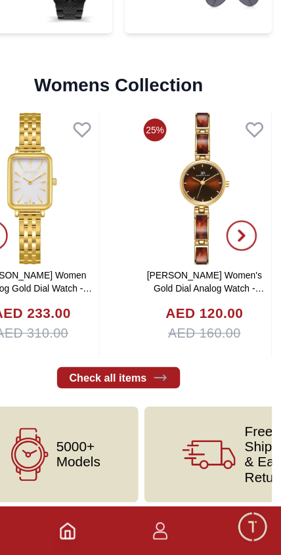
scroll to position [2946, 0]
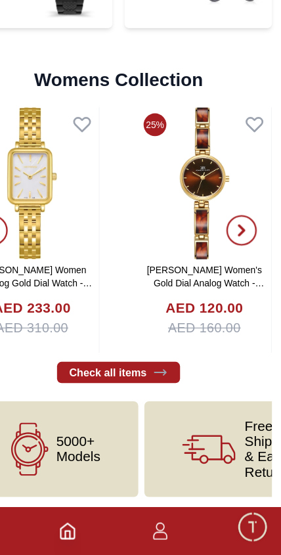
click at [171, 395] on icon at bounding box center [176, 397] width 10 height 5
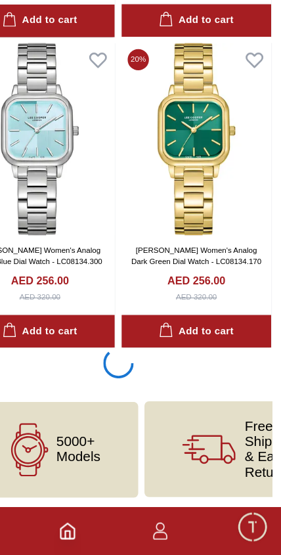
scroll to position [2437, 0]
